Goal: Information Seeking & Learning: Learn about a topic

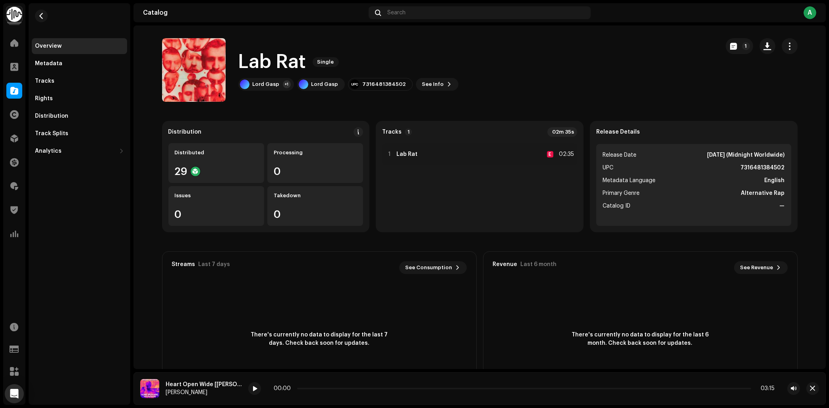
drag, startPoint x: 642, startPoint y: 44, endPoint x: 24, endPoint y: 104, distance: 620.5
click at [641, 44] on div "Lab Rat Single Lord Gasp +1 Lord Gasp 7316481384502 See Info 1" at bounding box center [437, 70] width 551 height 64
click at [13, 87] on span at bounding box center [14, 90] width 8 height 6
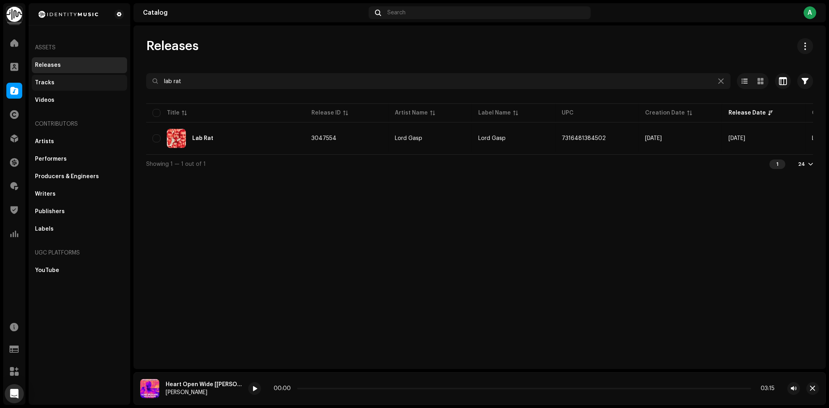
click at [49, 83] on div "Tracks" at bounding box center [44, 82] width 19 height 6
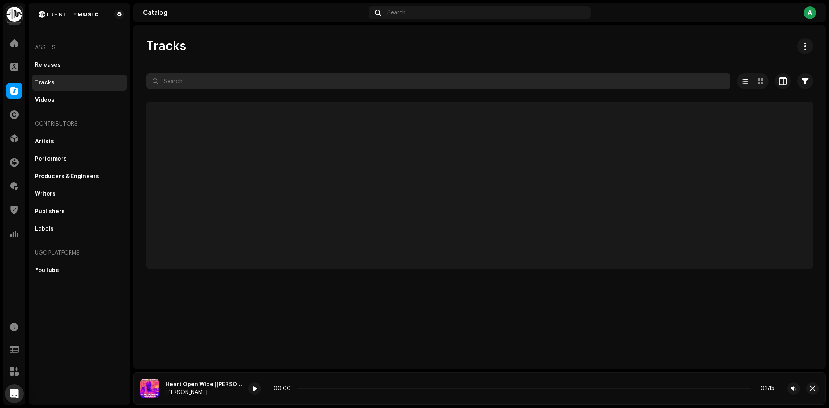
click at [230, 84] on input "text" at bounding box center [438, 81] width 584 height 16
paste input "QZNWW2397168"
type input "QZNWW2397168"
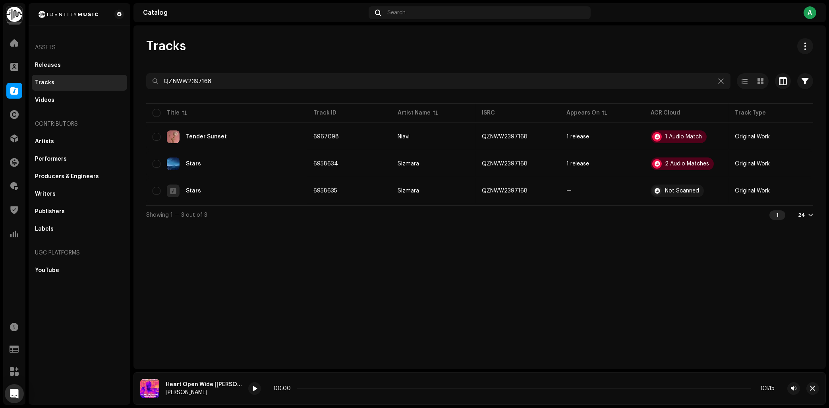
click at [408, 302] on div "Tracks QZNWW2397168 Selected 0 Options Filters Distribution status In progress …" at bounding box center [479, 196] width 692 height 343
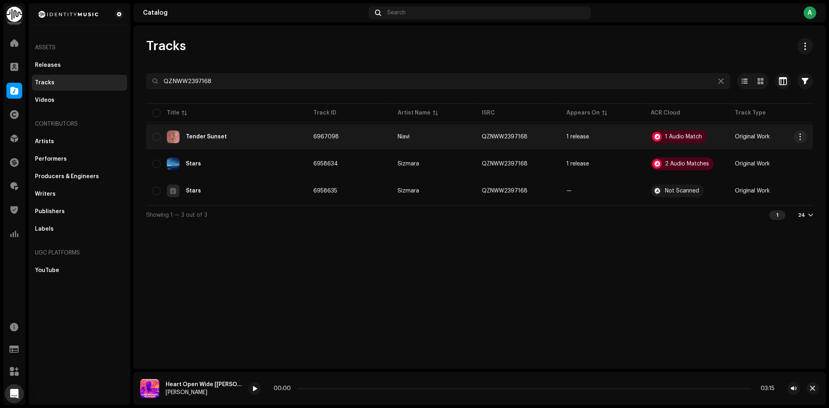
click at [232, 132] on div "Tender Sunset" at bounding box center [227, 136] width 148 height 13
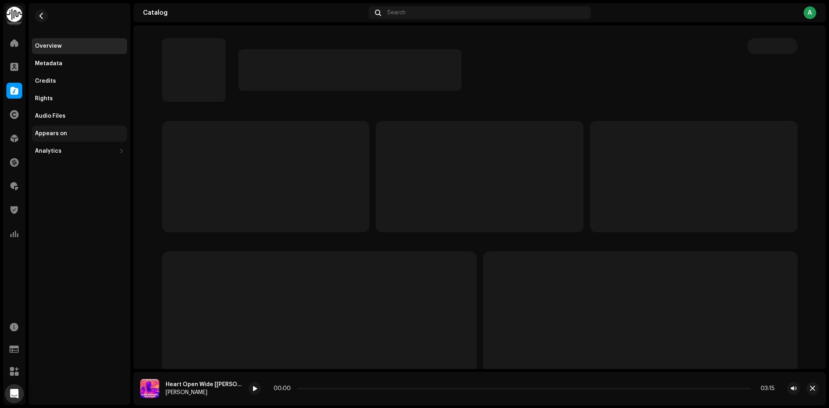
click at [81, 131] on div "Appears on" at bounding box center [79, 133] width 89 height 6
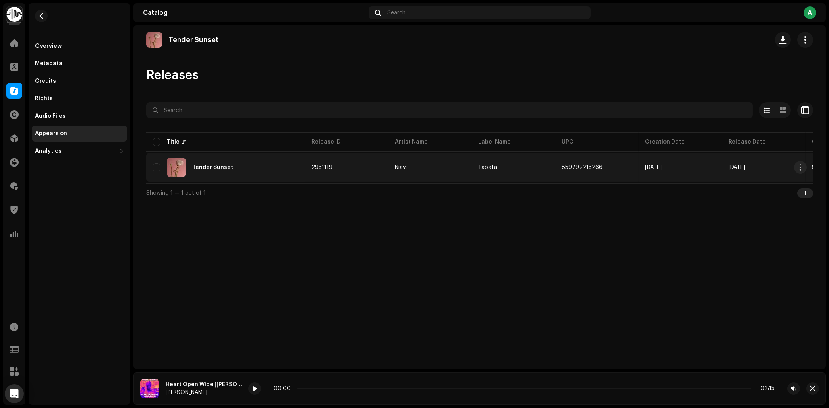
click at [211, 173] on div "Tender Sunset" at bounding box center [226, 167] width 146 height 19
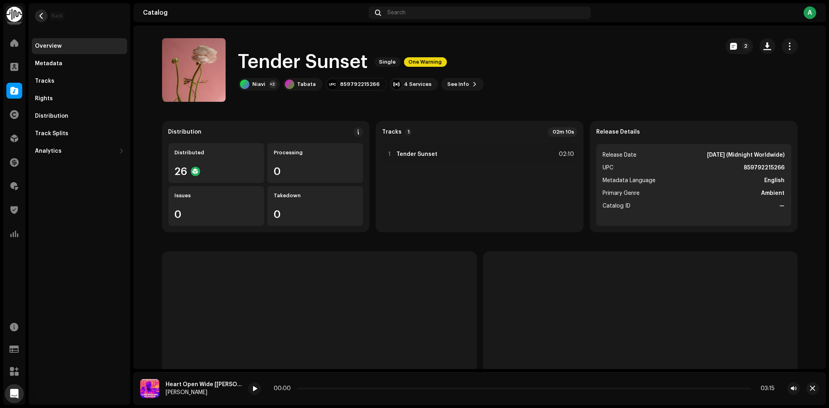
click at [41, 15] on span "button" at bounding box center [42, 16] width 6 height 6
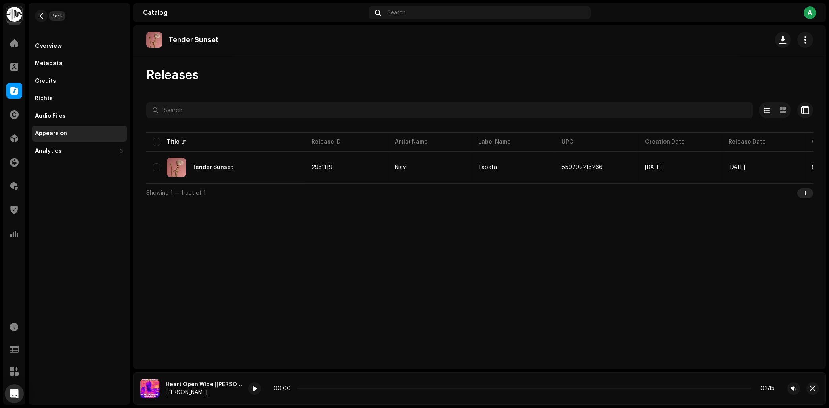
click at [41, 15] on span "button" at bounding box center [42, 16] width 6 height 6
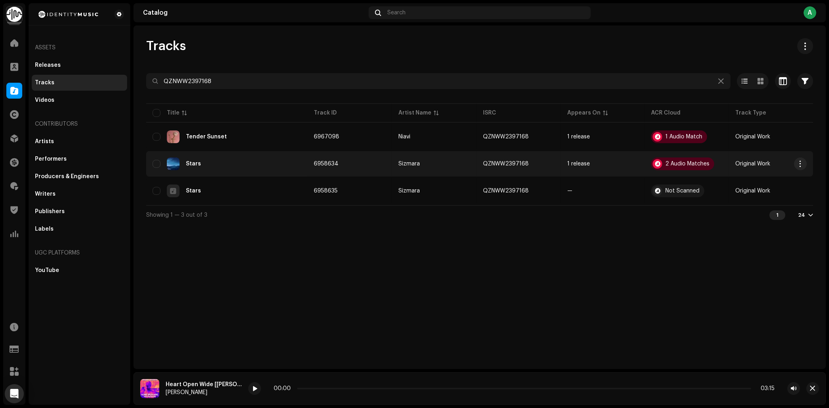
click at [201, 162] on div "Stars" at bounding box center [227, 163] width 149 height 13
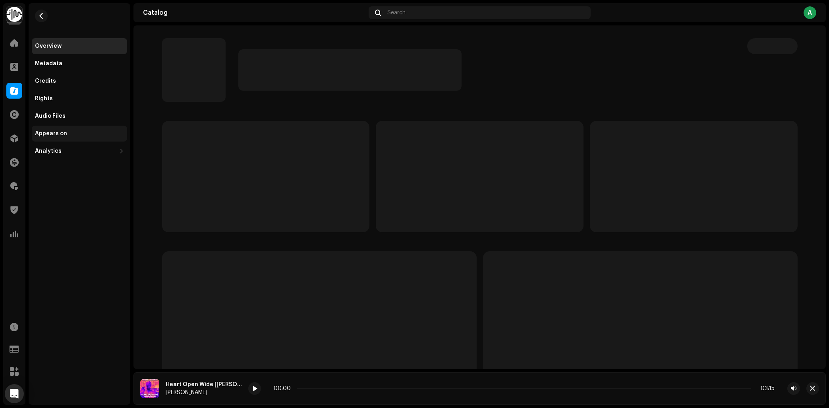
click at [70, 129] on div "Appears on" at bounding box center [79, 134] width 95 height 16
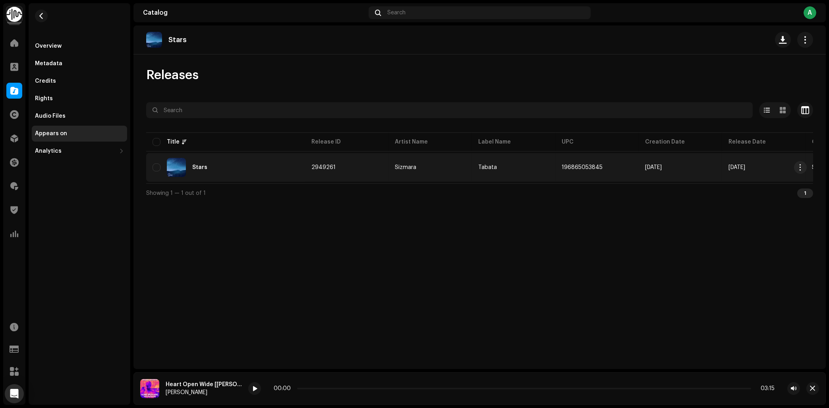
click at [257, 159] on div "Stars" at bounding box center [226, 167] width 146 height 19
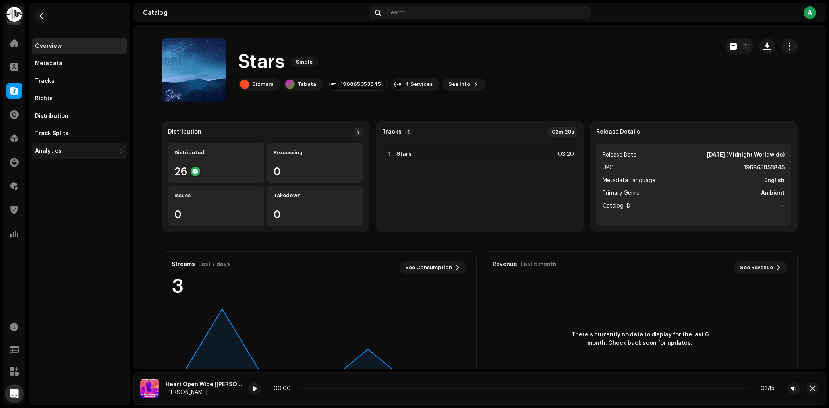
click at [72, 153] on div "Analytics" at bounding box center [75, 151] width 81 height 6
click at [68, 168] on div "Consumption" at bounding box center [57, 168] width 38 height 6
click at [53, 172] on div "Consumption" at bounding box center [79, 168] width 95 height 16
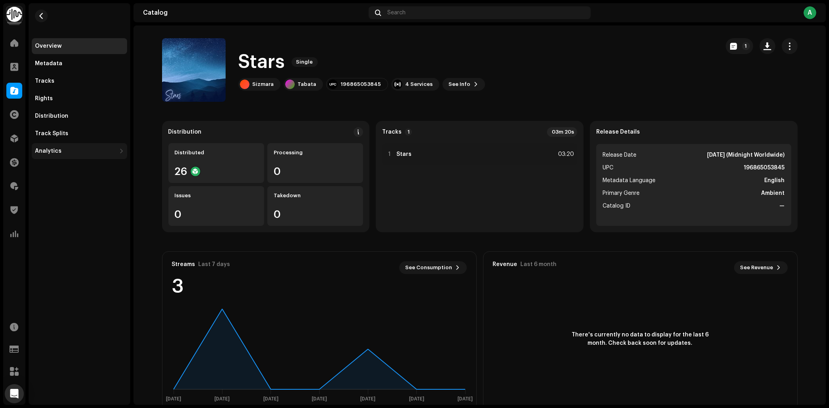
click at [75, 149] on div "Analytics" at bounding box center [75, 151] width 81 height 6
click at [73, 164] on div "Consumption" at bounding box center [79, 168] width 95 height 16
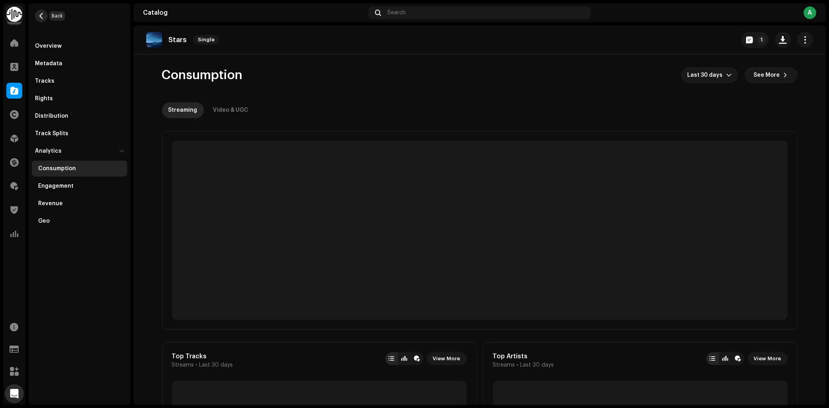
click at [42, 16] on span "button" at bounding box center [42, 16] width 6 height 6
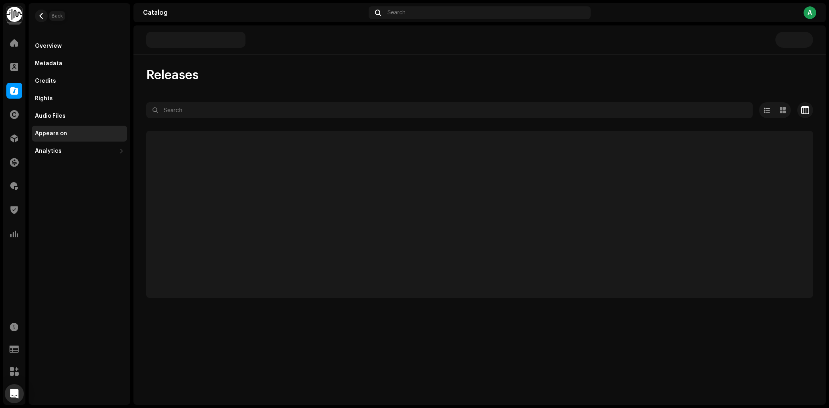
click at [42, 16] on span "button" at bounding box center [42, 16] width 6 height 6
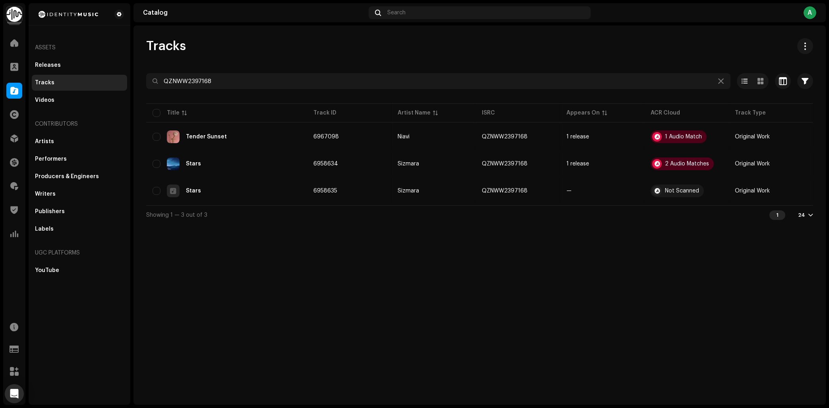
click at [268, 298] on div "Tracks QZNWW2397168 Selected 0 Options Filters Distribution status In progress …" at bounding box center [479, 214] width 692 height 379
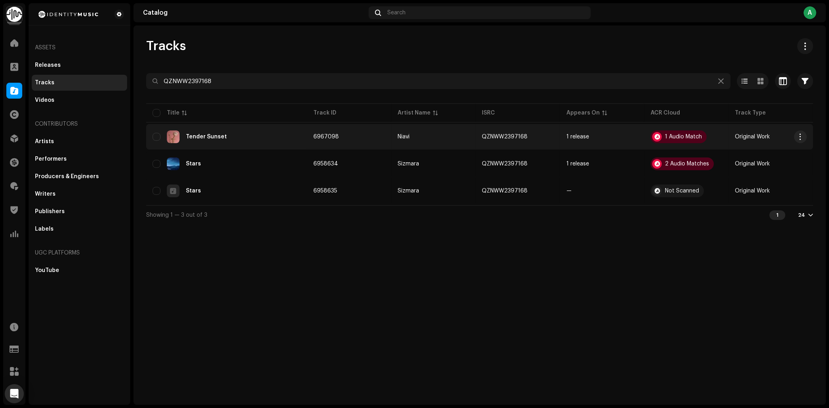
click at [251, 141] on div "Tender Sunset" at bounding box center [227, 136] width 148 height 13
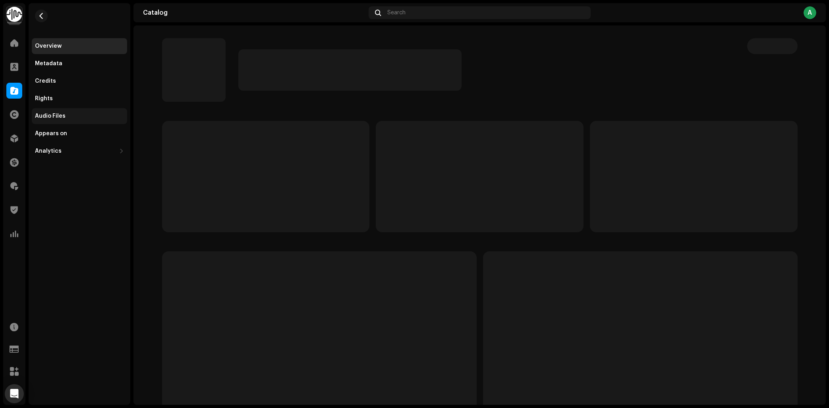
click at [87, 120] on div "Audio Files" at bounding box center [79, 116] width 95 height 16
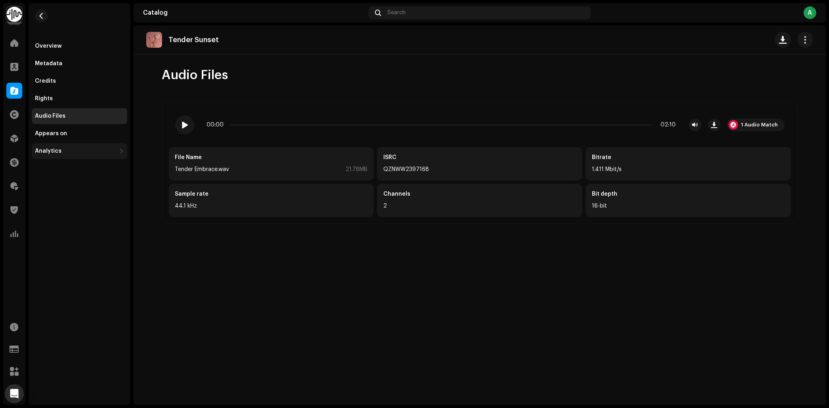
click at [74, 157] on div "Analytics" at bounding box center [79, 151] width 95 height 16
click at [71, 133] on div "Appears on" at bounding box center [79, 133] width 89 height 6
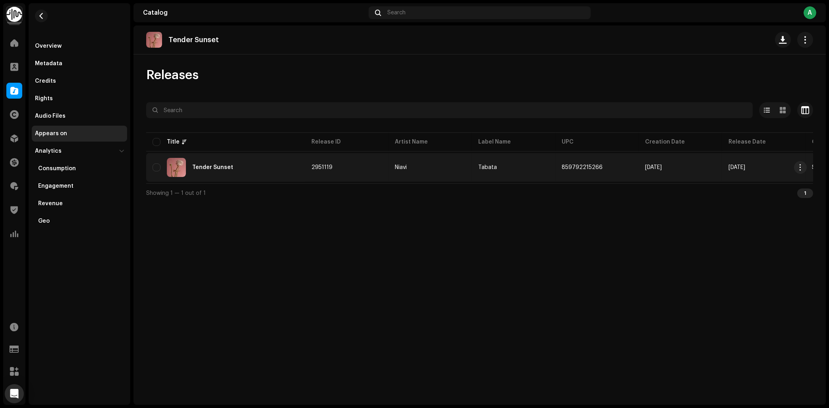
click at [237, 162] on div "Tender Sunset" at bounding box center [226, 167] width 146 height 19
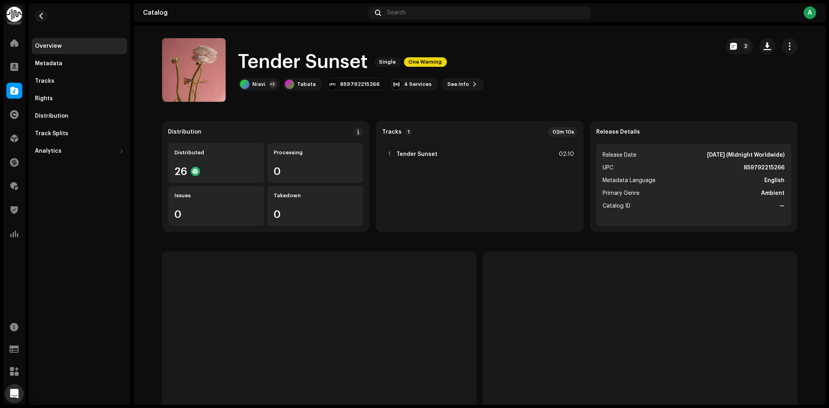
scroll to position [18, 0]
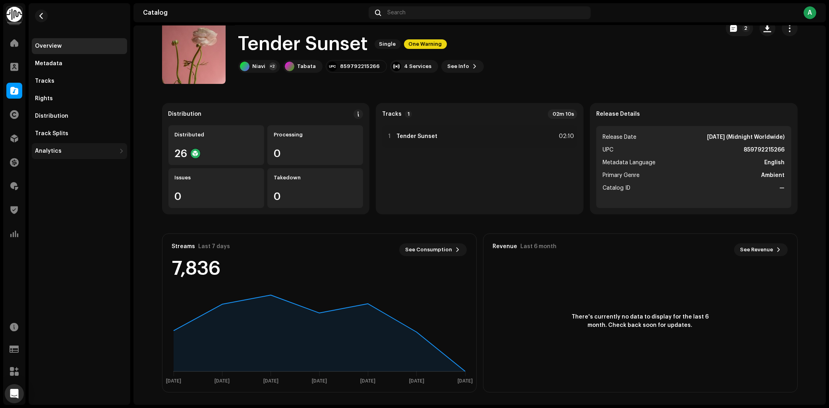
click at [60, 149] on div "Analytics" at bounding box center [48, 151] width 27 height 6
click at [60, 170] on div "Consumption" at bounding box center [57, 168] width 38 height 6
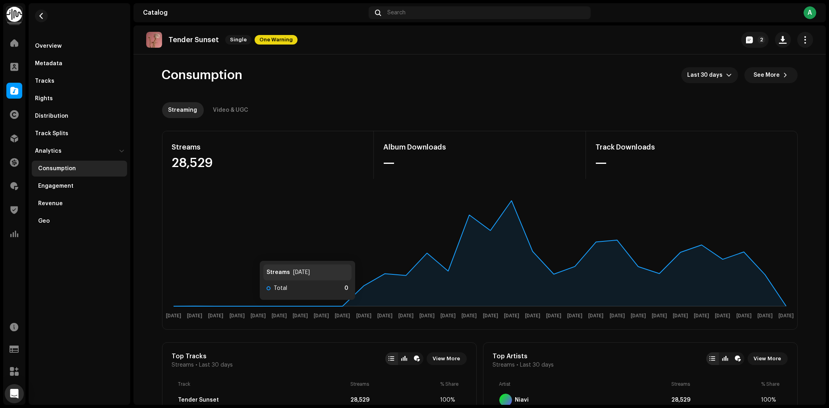
scroll to position [319, 0]
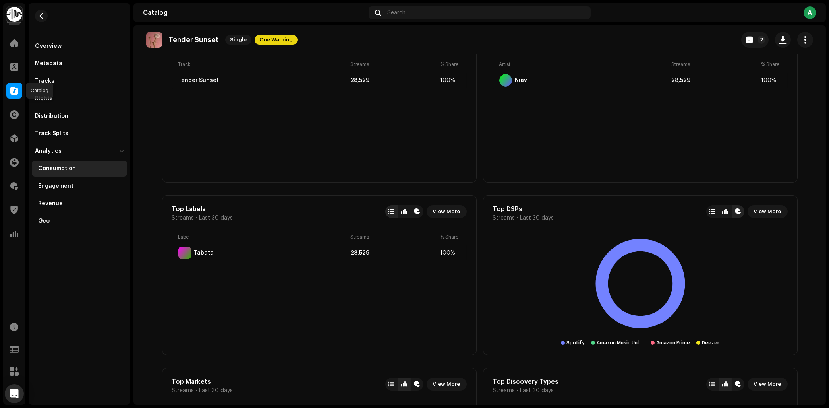
click at [15, 92] on span at bounding box center [14, 90] width 8 height 6
